Goal: Task Accomplishment & Management: Use online tool/utility

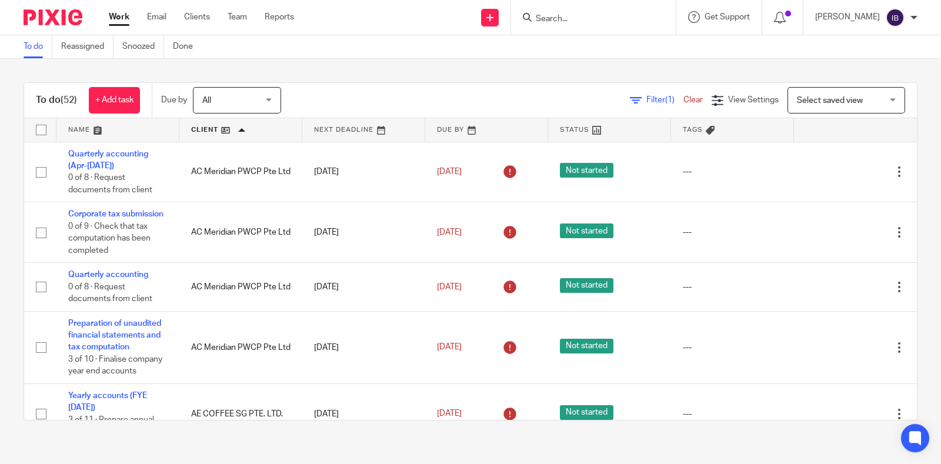
click at [573, 15] on input "Search" at bounding box center [587, 19] width 106 height 11
type input "mox"
click at [570, 65] on div "MOX XIE DESIGN PTE. LTD. Aznie < mox xiematter@gmail.com >" at bounding box center [620, 51] width 195 height 46
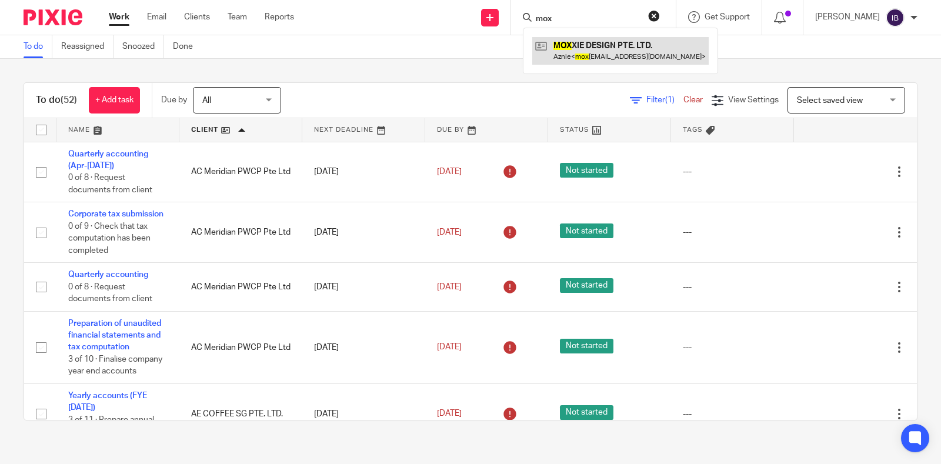
click at [582, 52] on link at bounding box center [620, 50] width 176 height 27
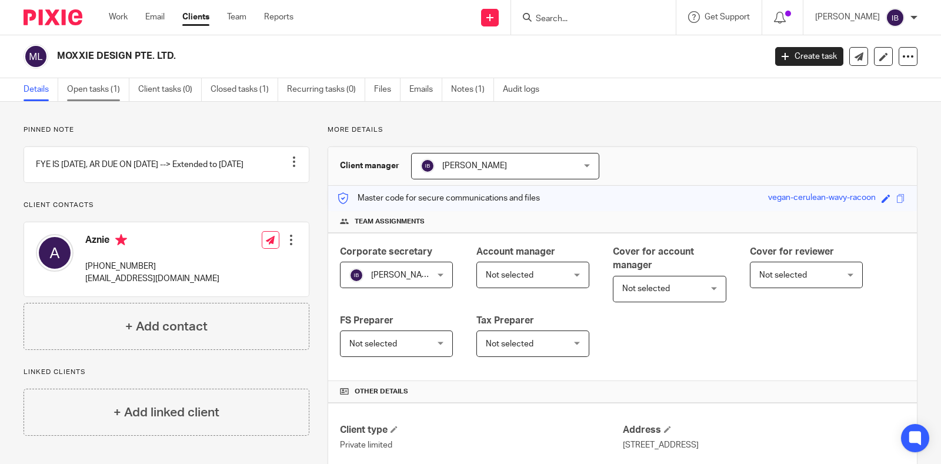
click at [105, 85] on link "Open tasks (1)" at bounding box center [98, 89] width 62 height 23
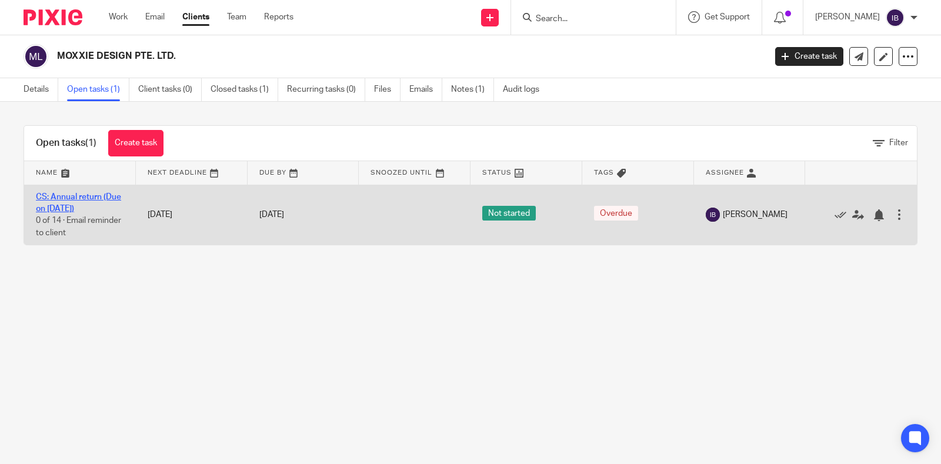
click at [72, 209] on link "CS: Annual return (Due on 14 Oct 25)" at bounding box center [78, 203] width 85 height 20
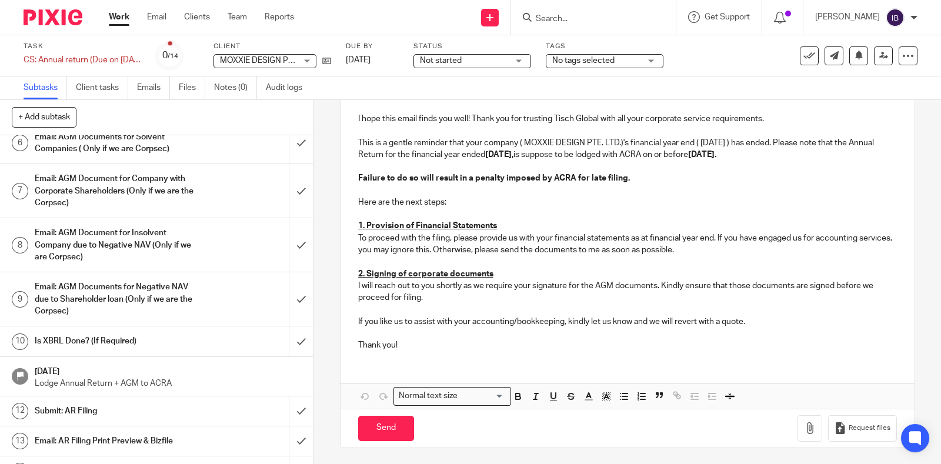
scroll to position [206, 0]
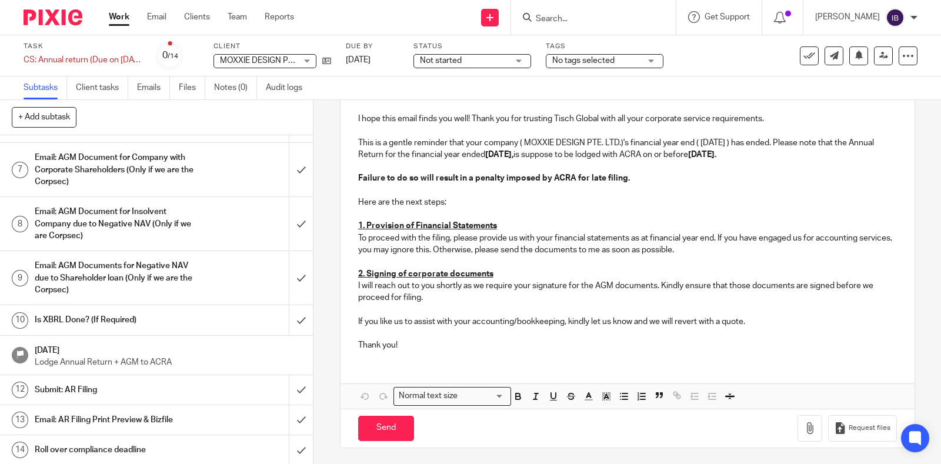
click at [574, 16] on input "Search" at bounding box center [587, 19] width 106 height 11
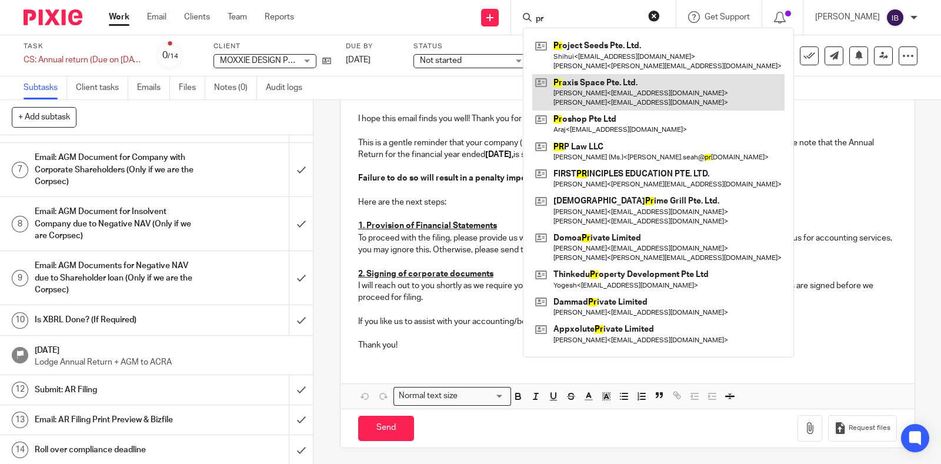
type input "pr"
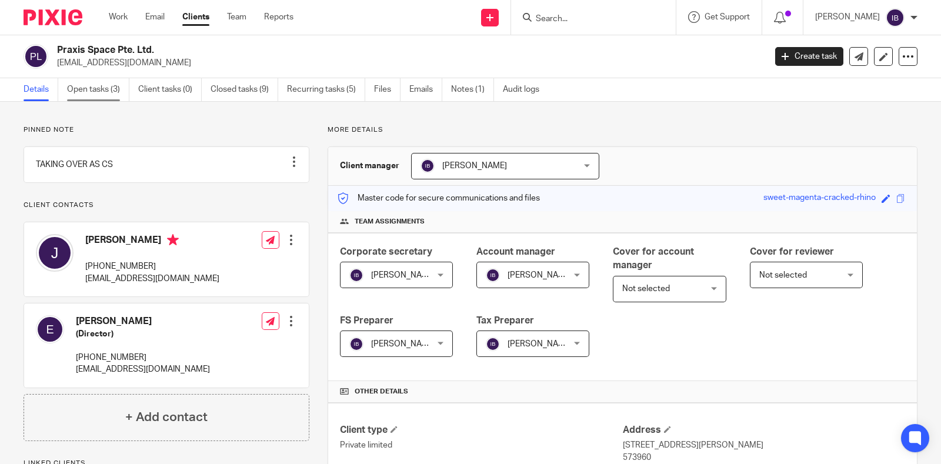
click at [100, 93] on link "Open tasks (3)" at bounding box center [98, 89] width 62 height 23
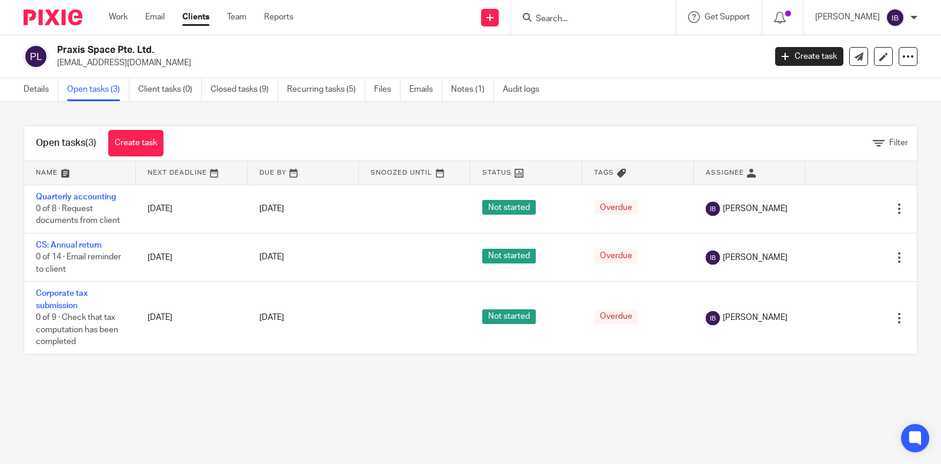
click at [68, 241] on link "CS: Annual return" at bounding box center [69, 245] width 66 height 8
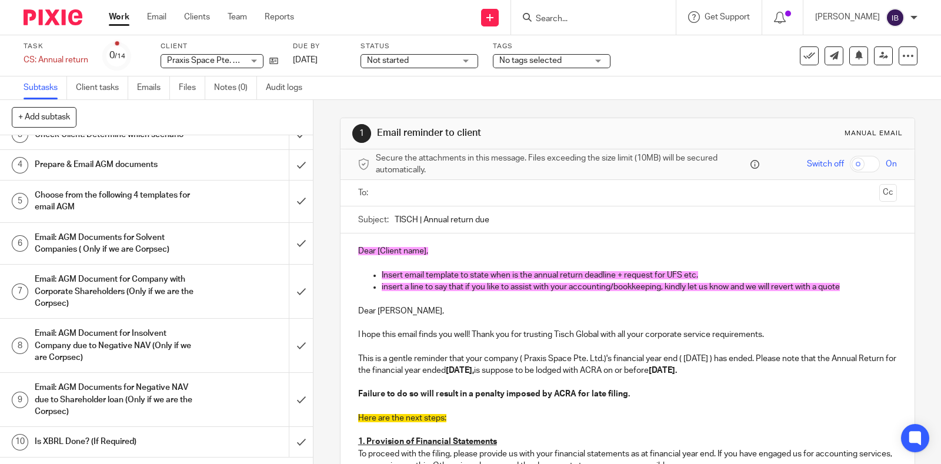
scroll to position [146, 0]
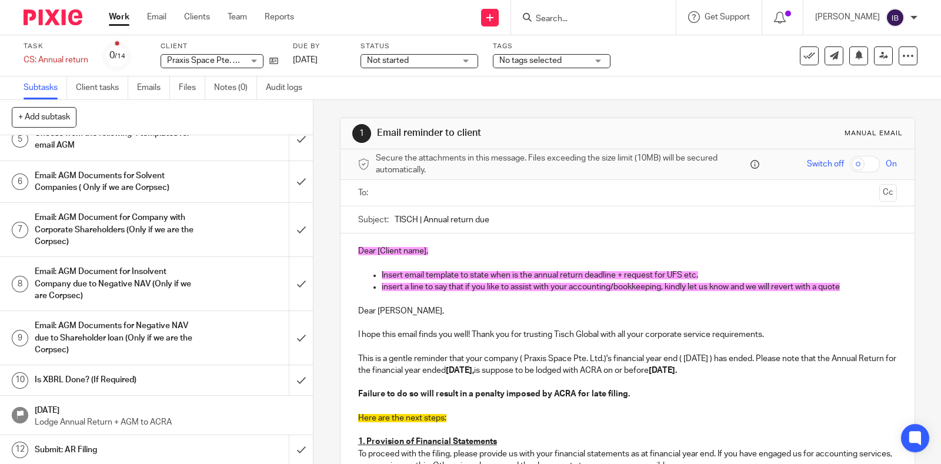
click at [138, 187] on h1 "Email: AGM Documents for Solvent Companies ( Only if we are Corpsec)" at bounding box center [116, 182] width 162 height 30
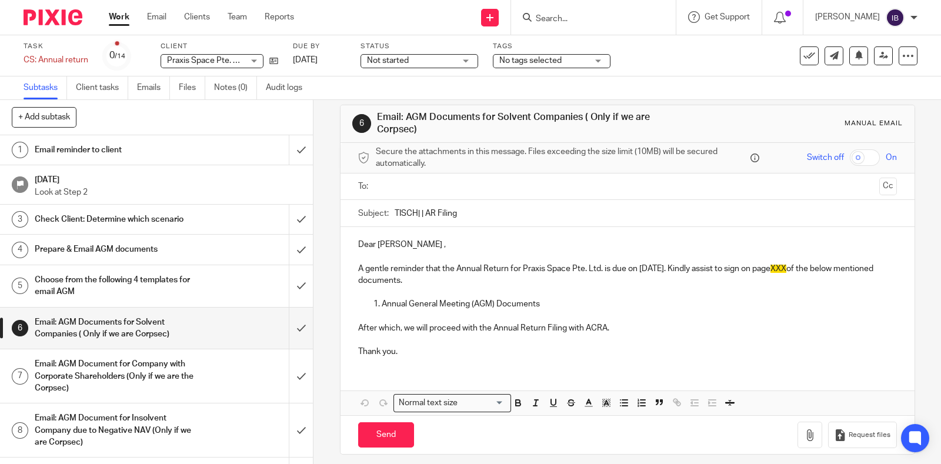
scroll to position [20, 0]
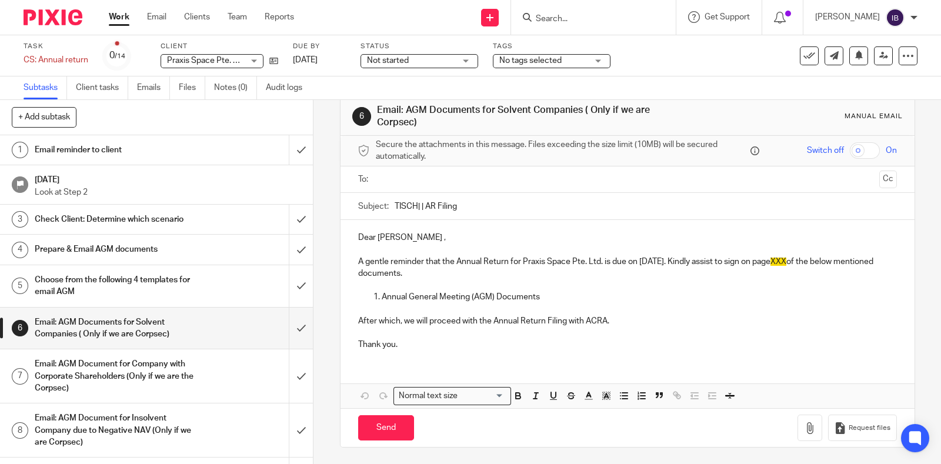
click at [152, 254] on h1 "Prepare & Email AGM documents" at bounding box center [116, 249] width 162 height 18
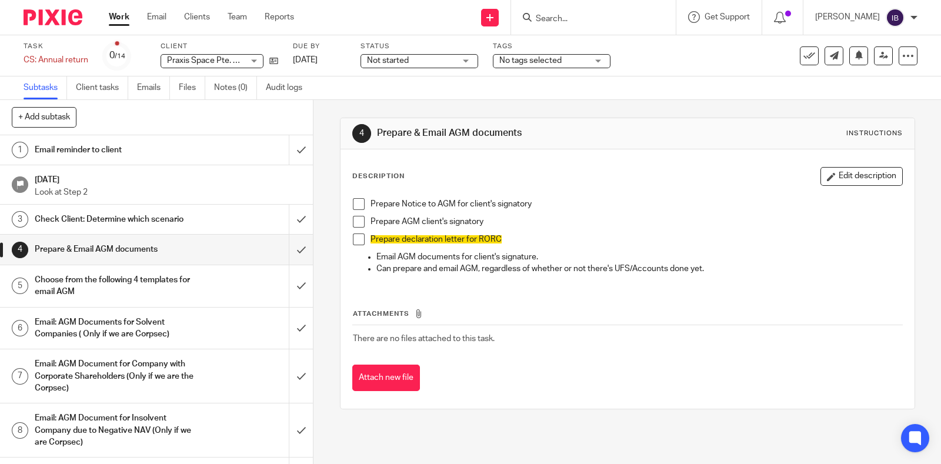
click at [152, 154] on h1 "Email reminder to client" at bounding box center [116, 150] width 162 height 18
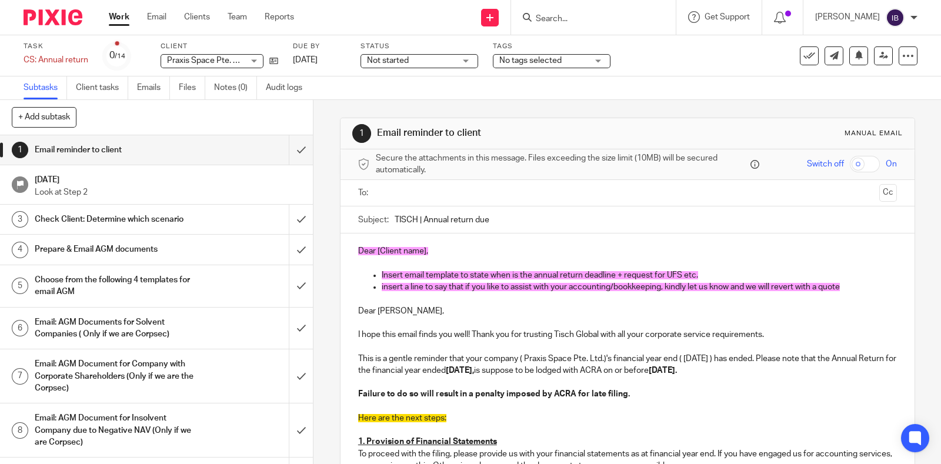
scroll to position [311, 0]
